Goal: Task Accomplishment & Management: Use online tool/utility

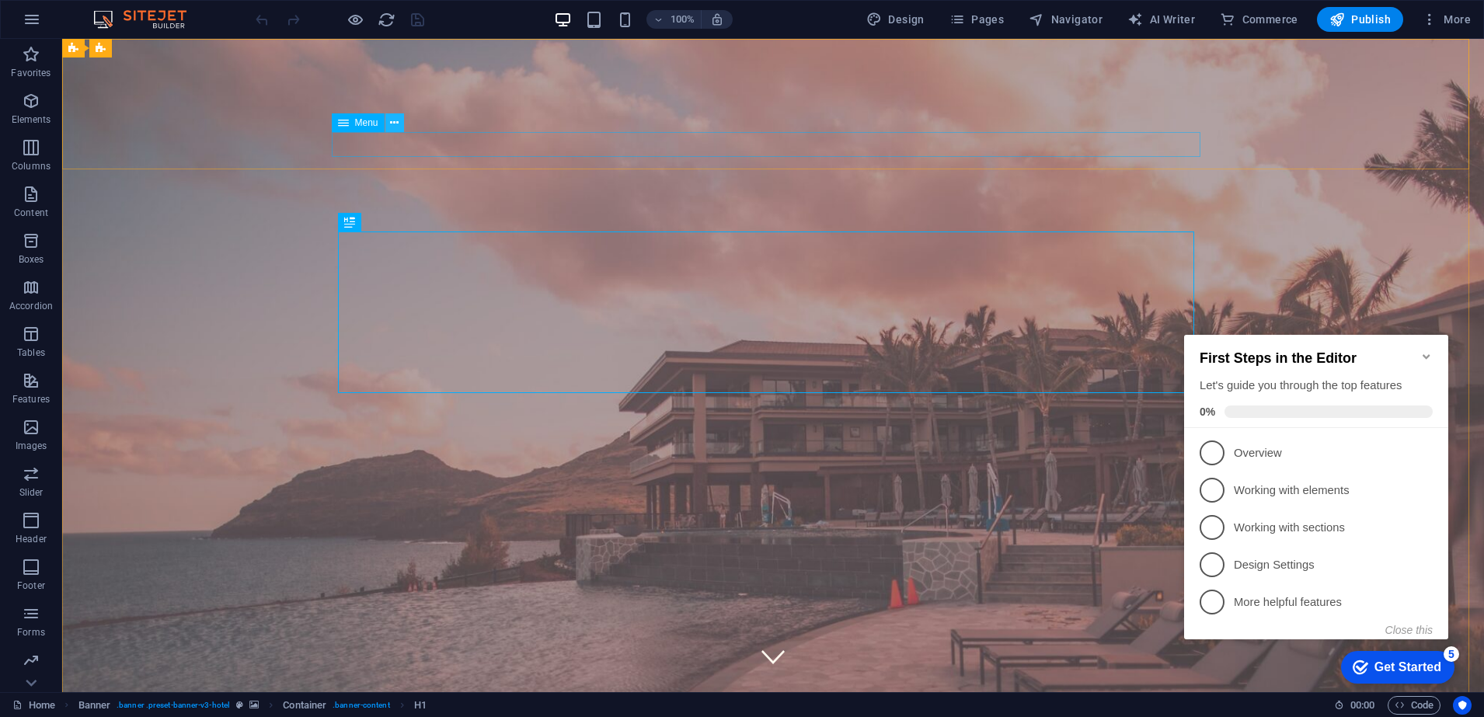
click at [400, 117] on button at bounding box center [394, 122] width 19 height 19
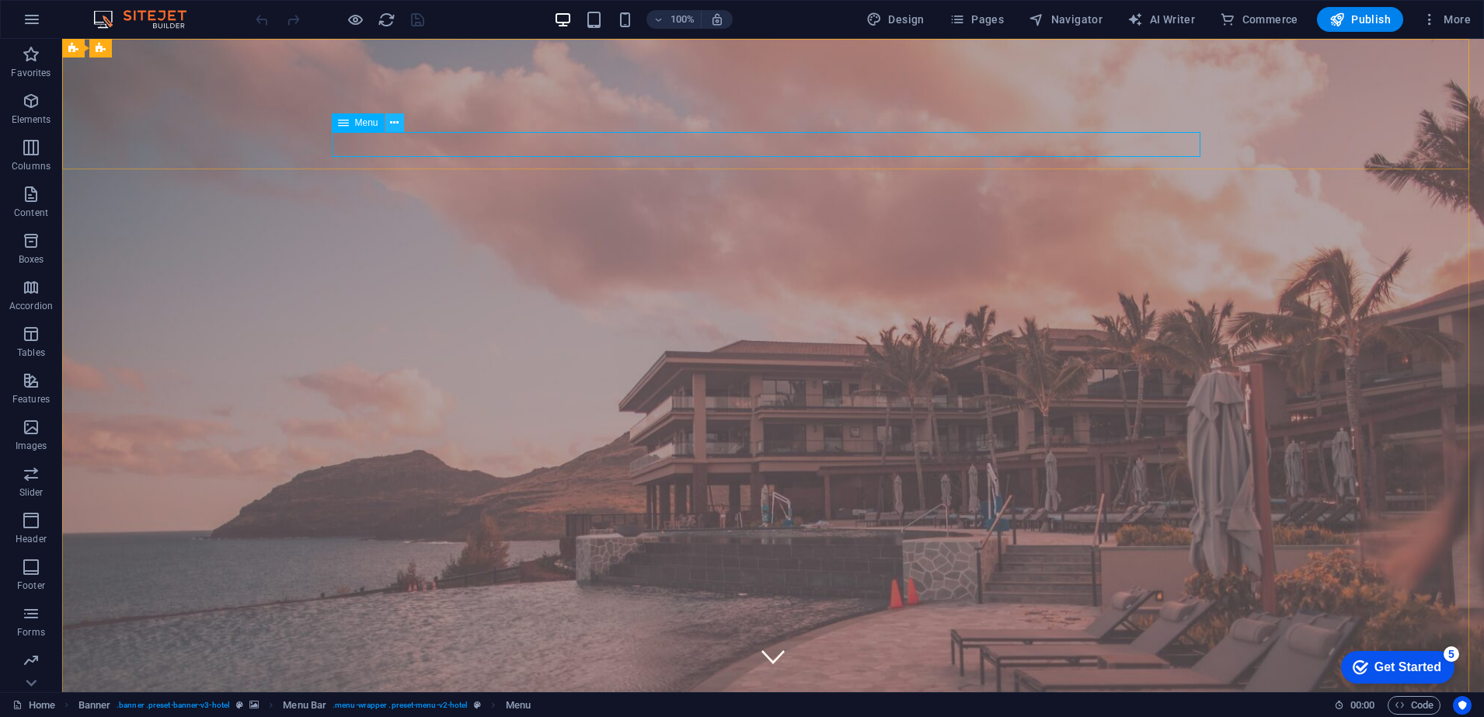
click at [394, 119] on icon at bounding box center [394, 123] width 9 height 16
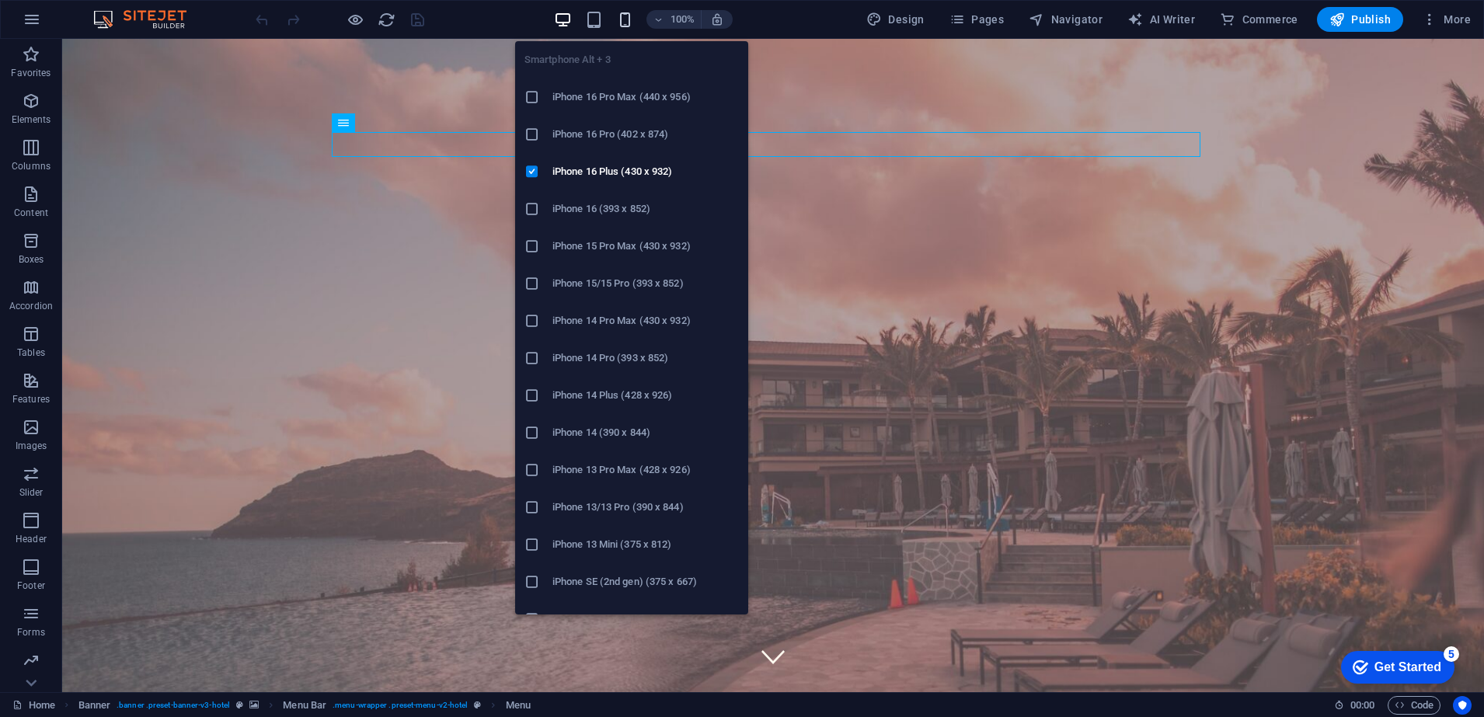
click at [623, 12] on icon "button" at bounding box center [625, 20] width 18 height 18
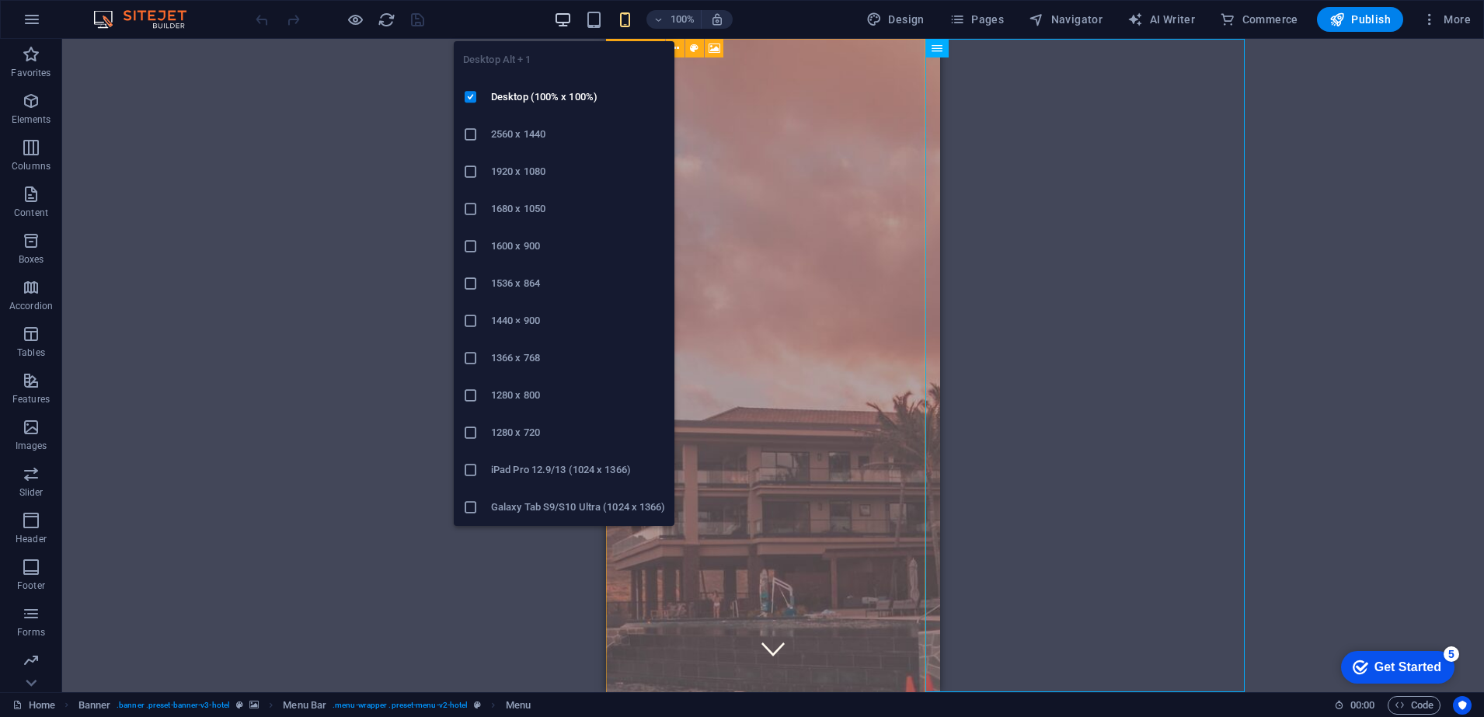
click at [561, 16] on icon "button" at bounding box center [563, 20] width 18 height 18
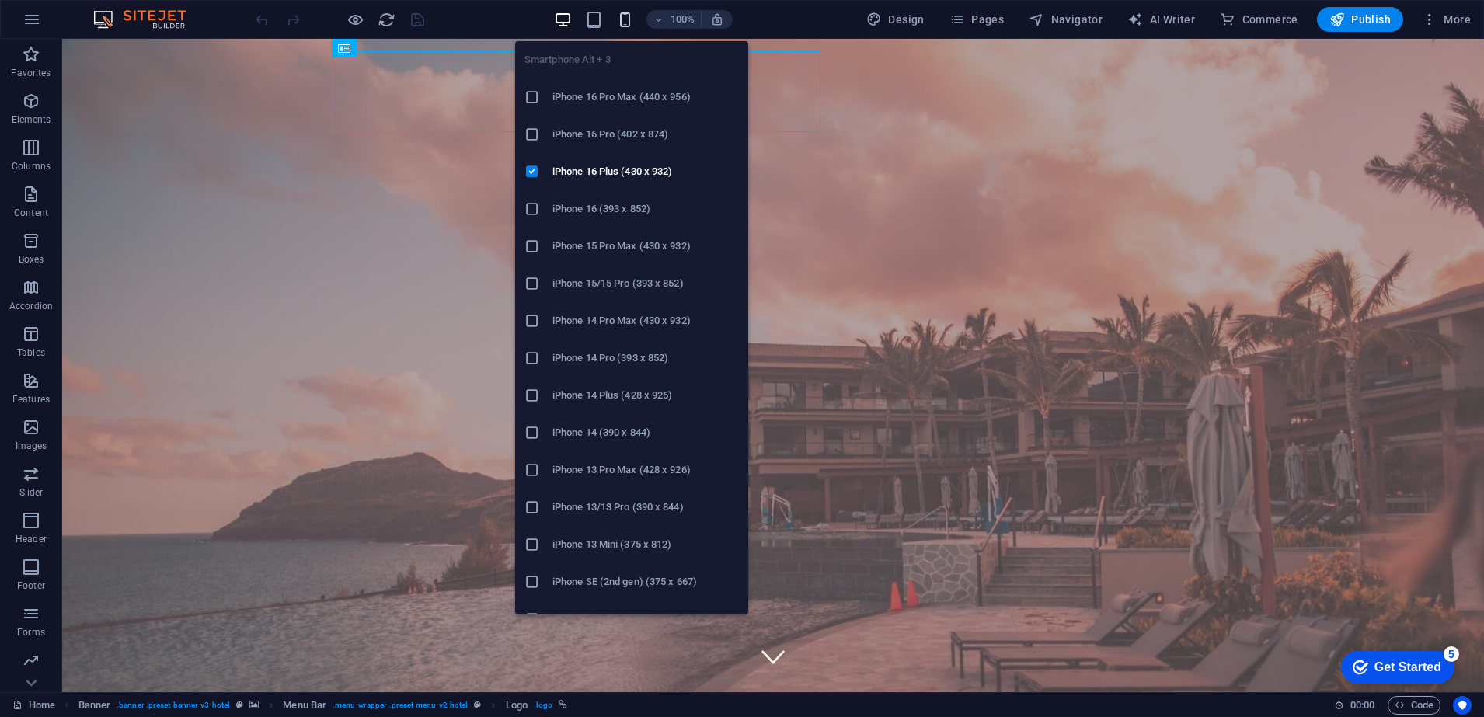
click at [622, 15] on icon "button" at bounding box center [625, 20] width 18 height 18
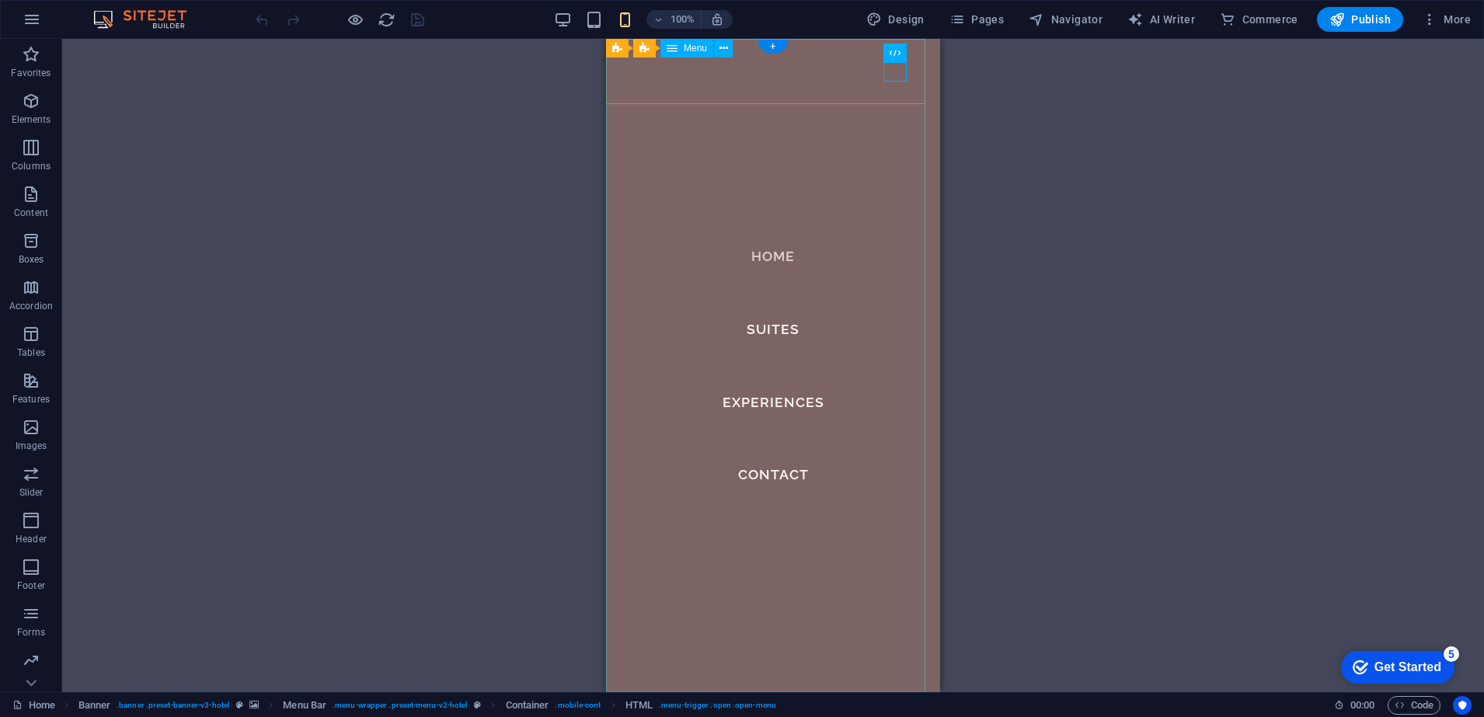
click at [771, 259] on nav "Home Suites Experiences Contact" at bounding box center [773, 365] width 334 height 653
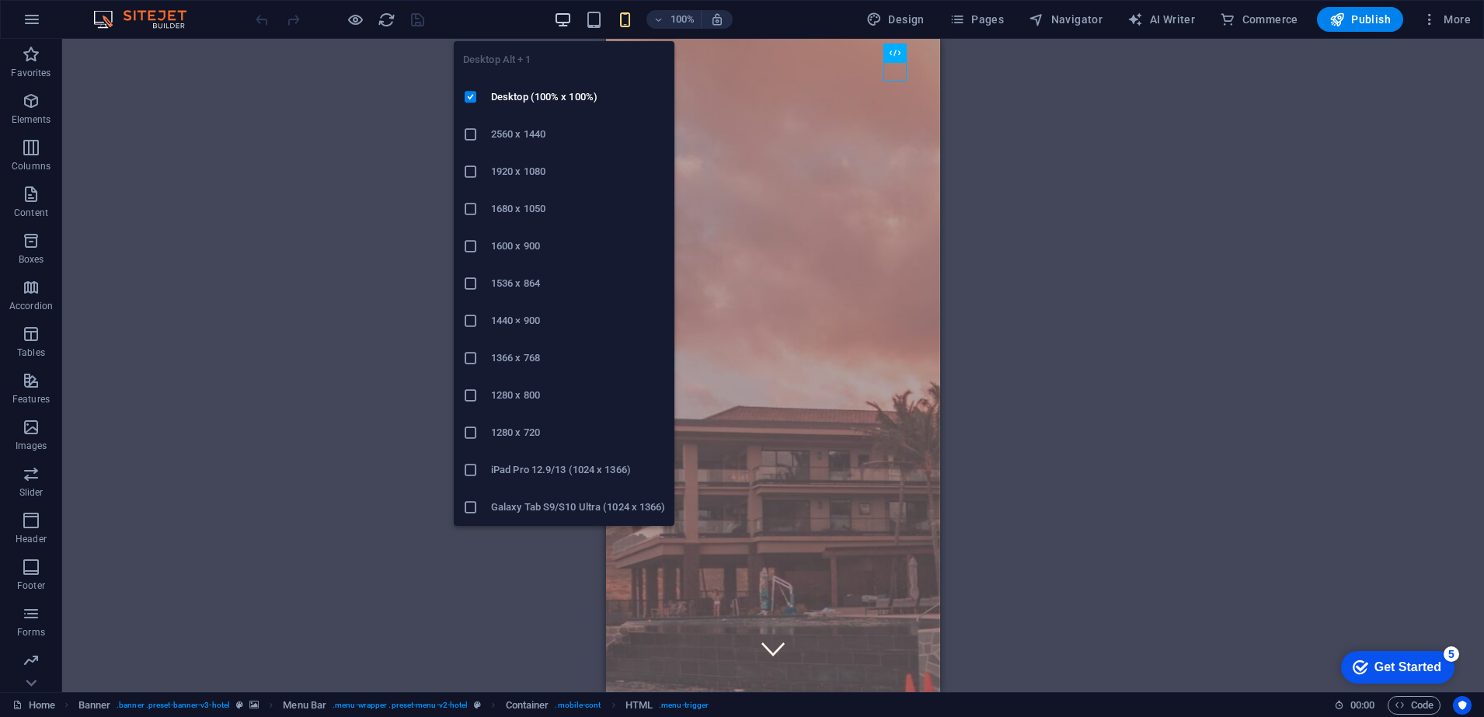
click at [563, 17] on icon "button" at bounding box center [563, 20] width 18 height 18
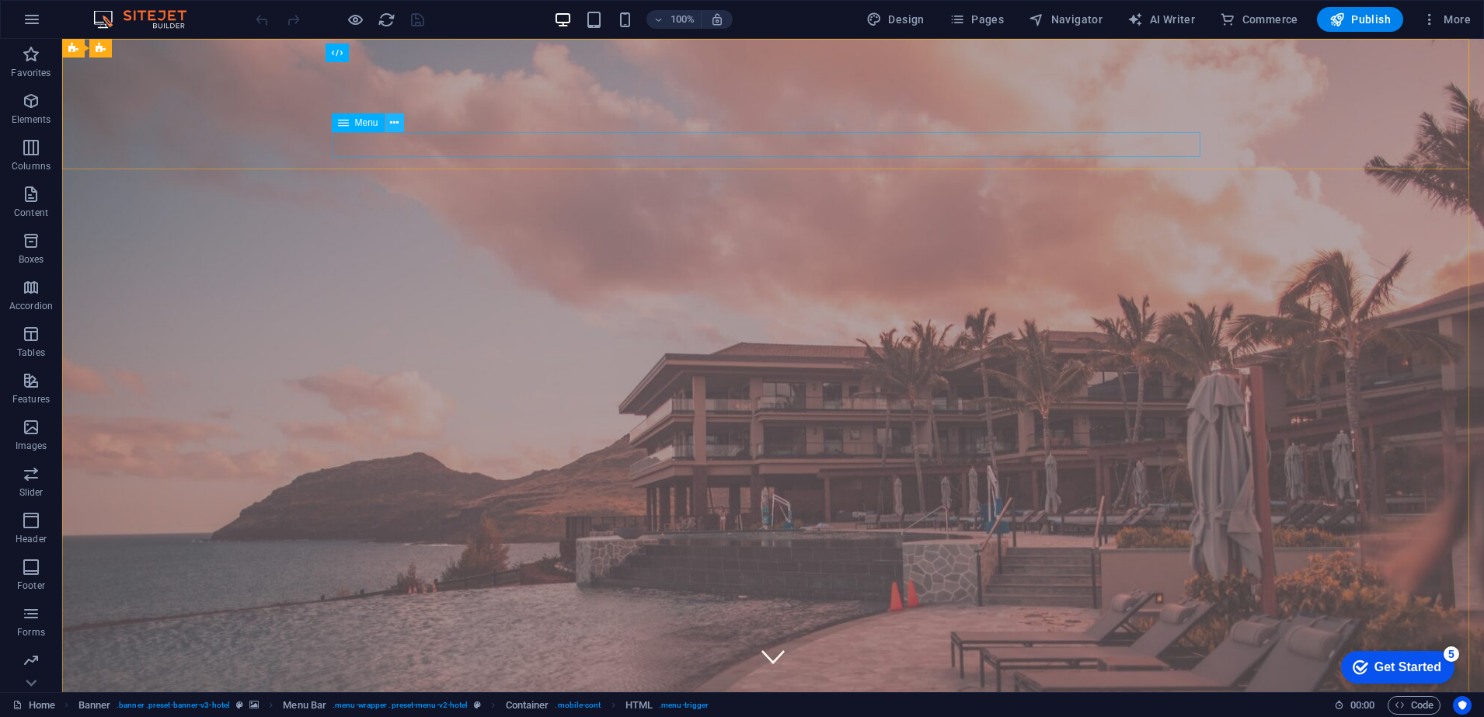
click at [394, 119] on icon at bounding box center [394, 123] width 9 height 16
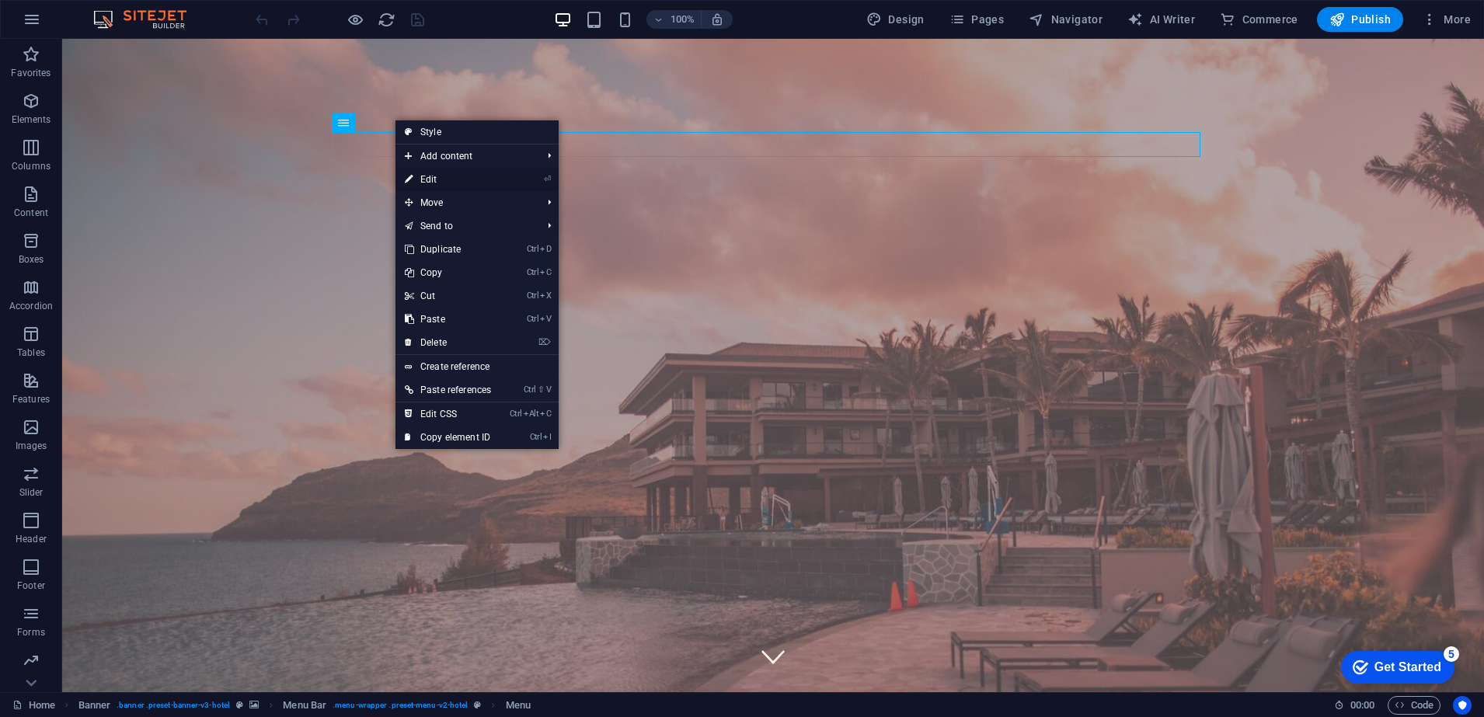
click at [424, 179] on link "⏎ Edit" at bounding box center [447, 179] width 105 height 23
select select
select select "1"
select select
select select "2"
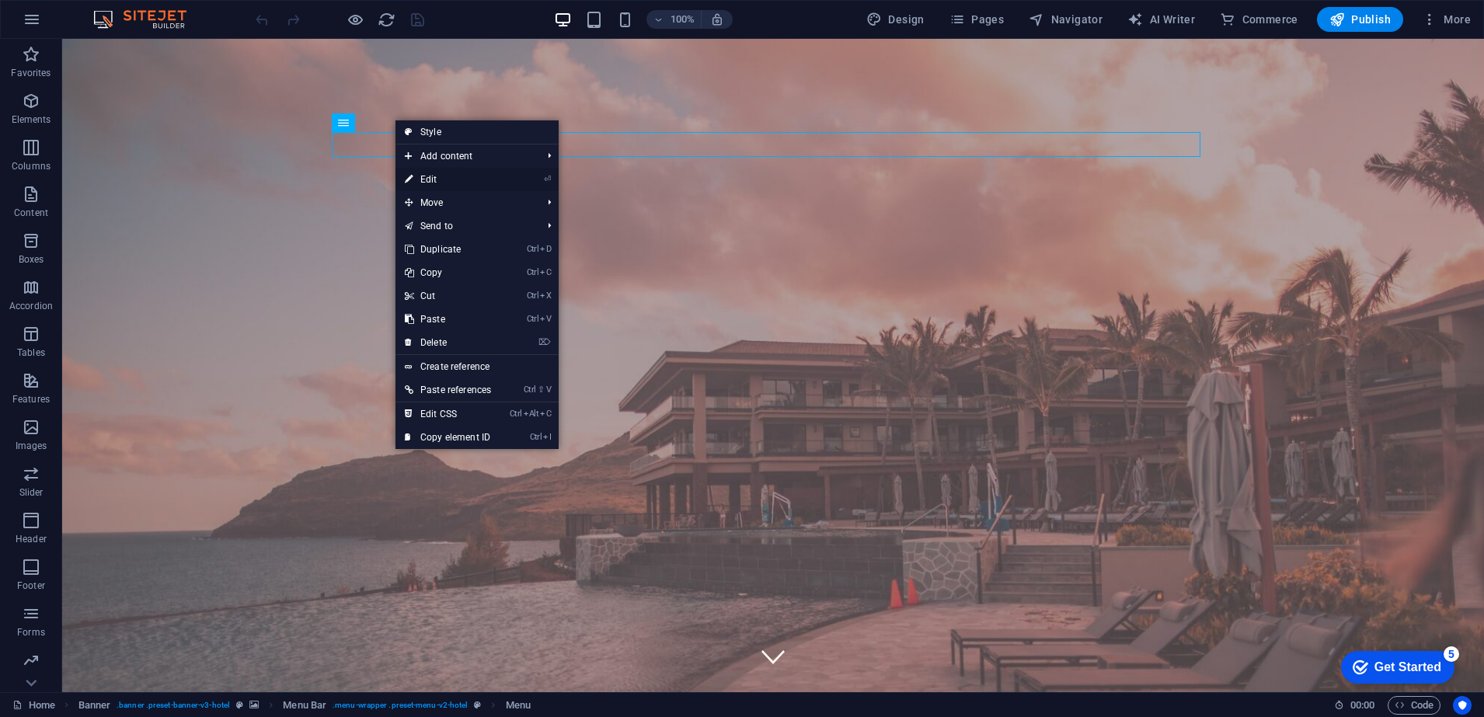
select select
select select "3"
select select
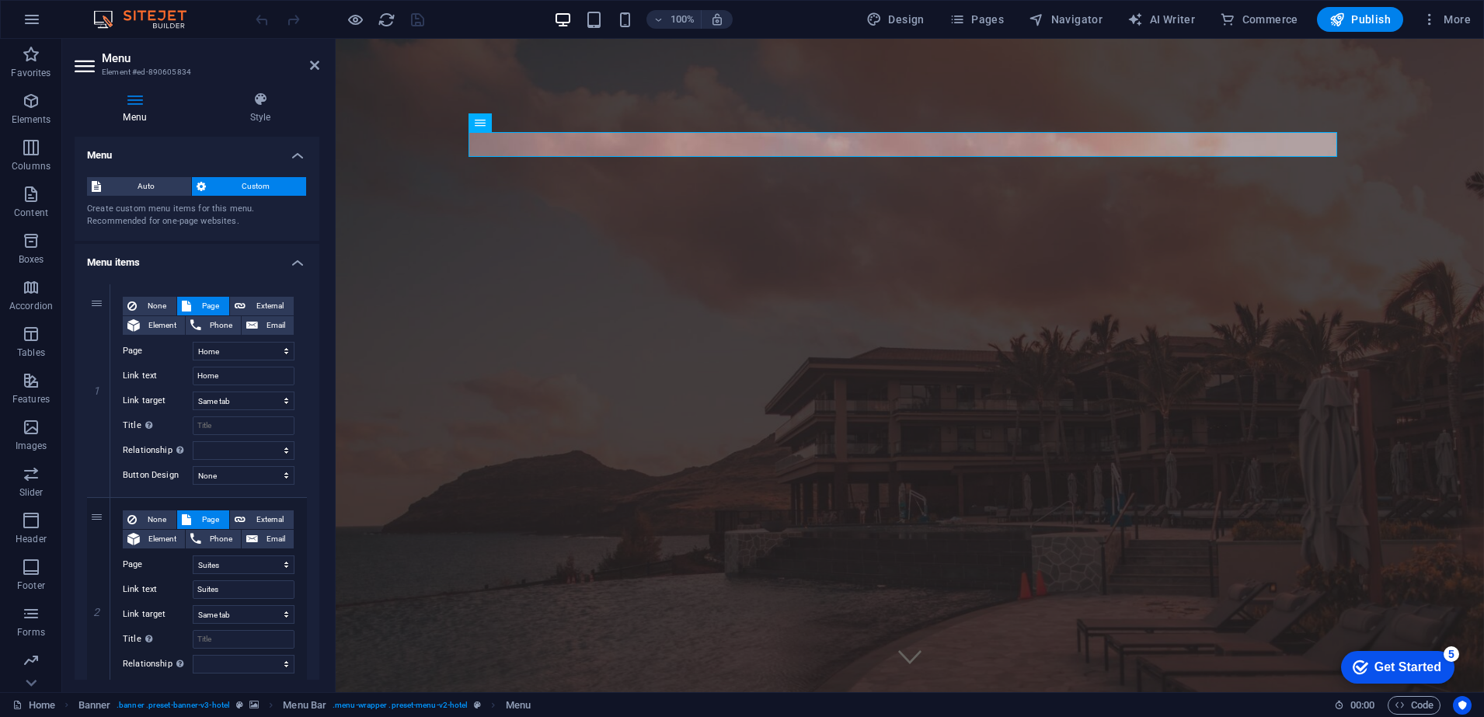
drag, startPoint x: 315, startPoint y: 274, endPoint x: 315, endPoint y: 320, distance: 45.8
click at [315, 320] on div "1 None Page External Element Phone Email Page Home Suites Experiences Contact L…" at bounding box center [197, 711] width 245 height 879
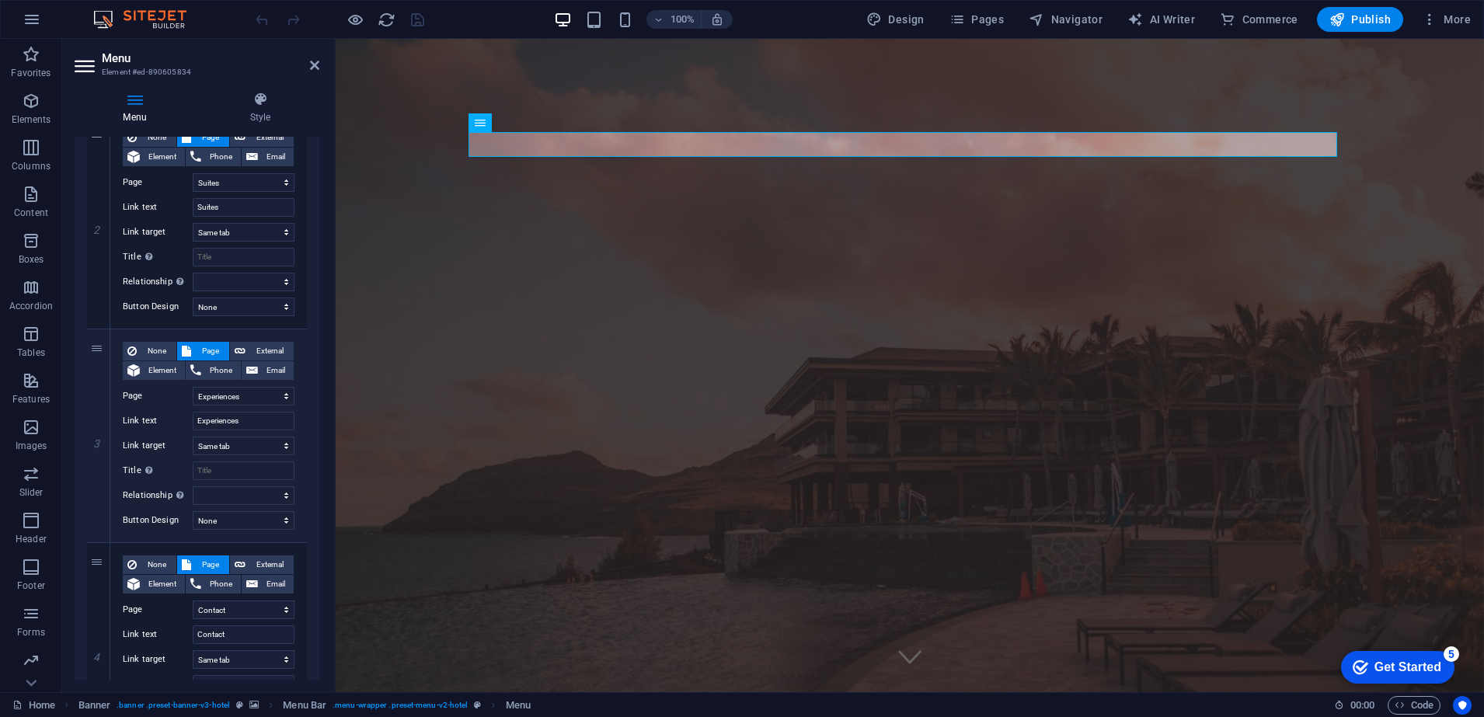
scroll to position [478, 0]
